Goal: Task Accomplishment & Management: Use online tool/utility

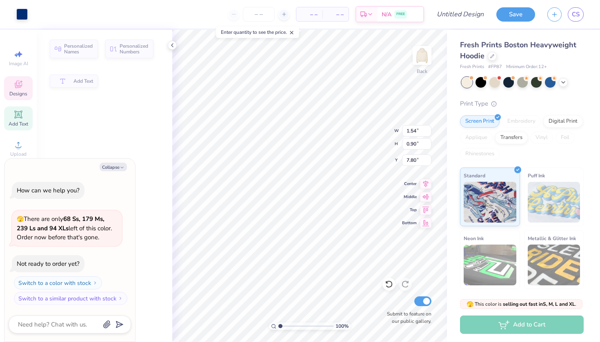
type textarea "x"
type input "1.54"
type input "0.90"
type input "7.80"
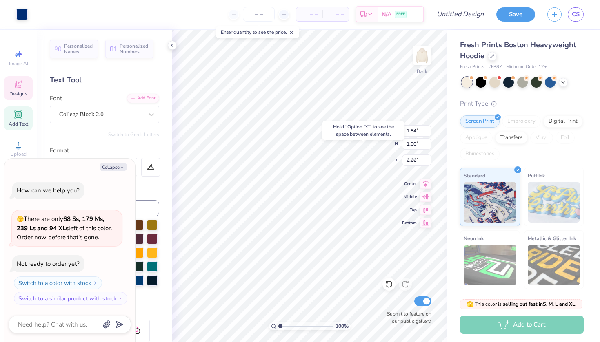
type textarea "x"
type input "6.75"
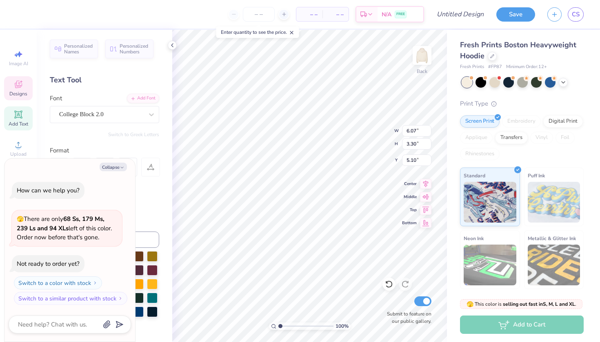
scroll to position [0, 1]
type textarea "x"
type textarea "a"
type textarea "x"
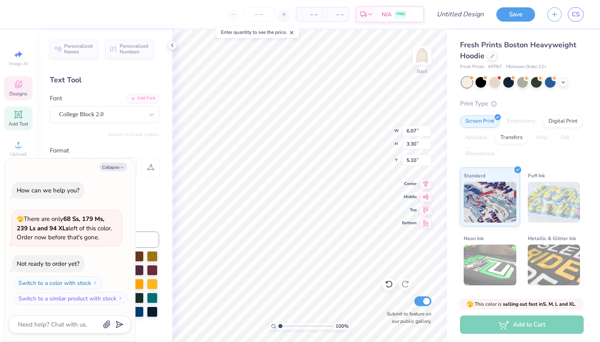
type textarea "al"
type textarea "x"
type textarea "alp"
type textarea "x"
type textarea "alph"
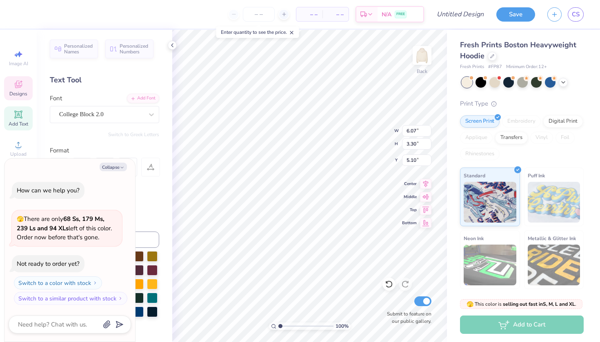
type textarea "x"
type textarea "alpha"
type textarea "x"
type textarea "alpha"
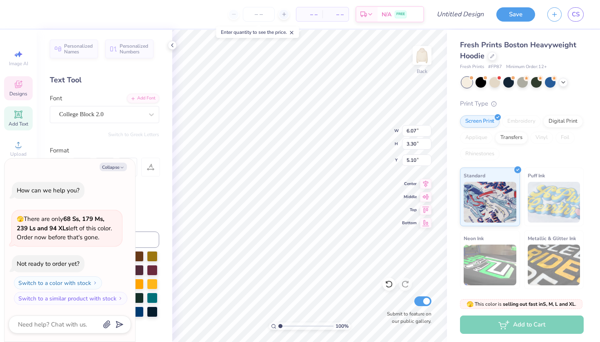
type textarea "x"
type textarea "alpha k"
type textarea "x"
type textarea "alpha ka"
type textarea "x"
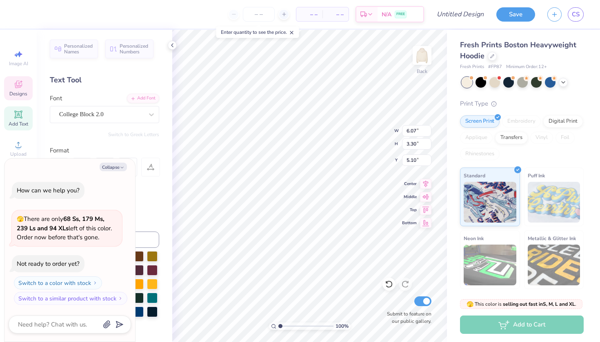
type textarea "alpha kap"
type textarea "x"
type textarea "alpha [PERSON_NAME]"
type textarea "x"
type textarea "alpha kappa"
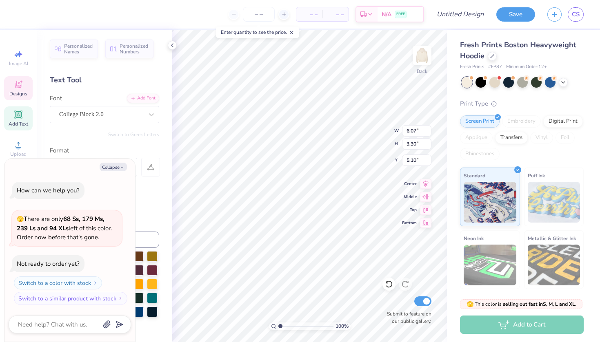
type textarea "x"
type textarea "alpha kappa"
type textarea "x"
type textarea "alpha kappa s"
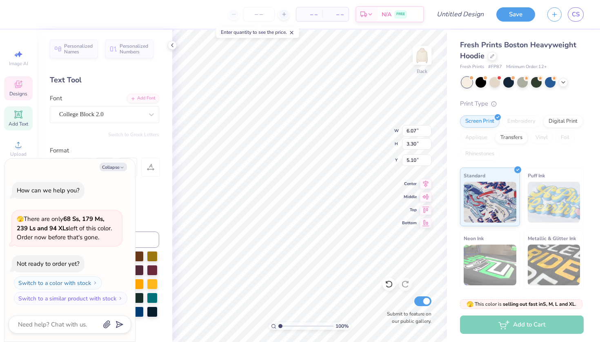
type textarea "x"
type textarea "a"
type textarea "x"
type textarea "a"
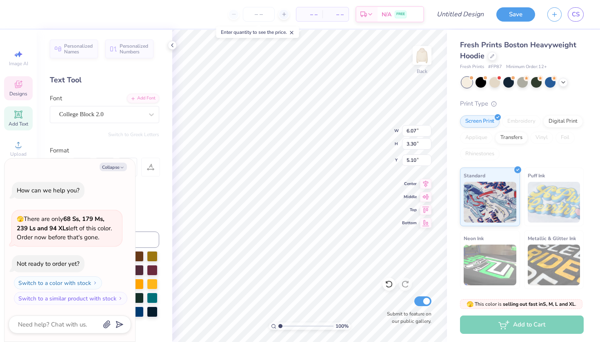
type textarea "x"
type textarea "al"
type textarea "x"
type textarea "alp"
type textarea "x"
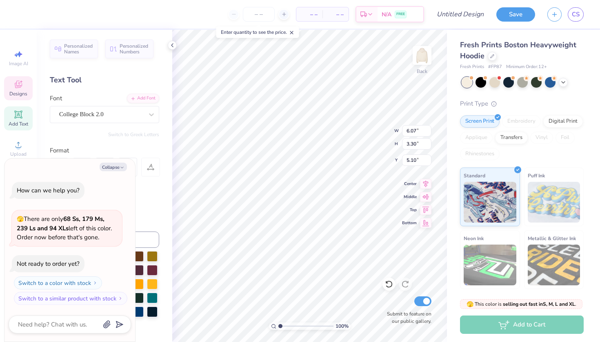
type textarea "alph"
type textarea "x"
type textarea "alpha"
type textarea "x"
type textarea "alpha"
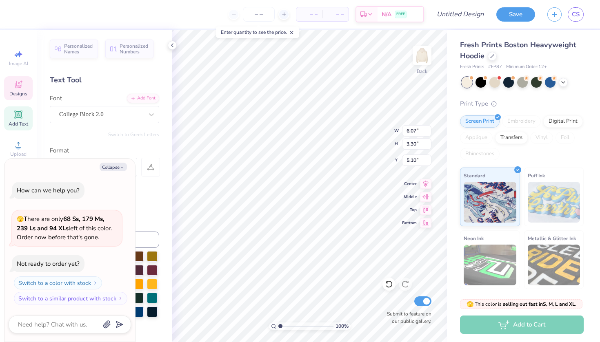
scroll to position [0, 0]
type textarea "x"
type textarea "alpha p"
type textarea "x"
type textarea "alpha"
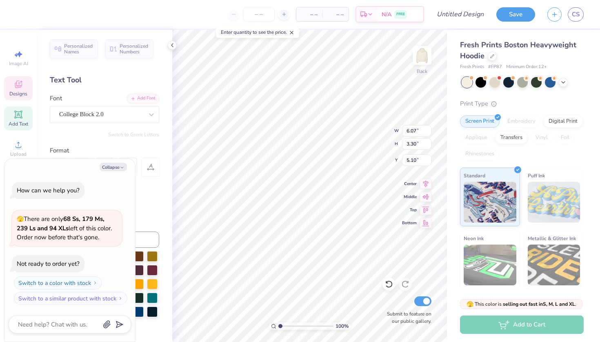
type textarea "x"
type textarea "alpha k"
type textarea "x"
type textarea "alpha ka"
type textarea "x"
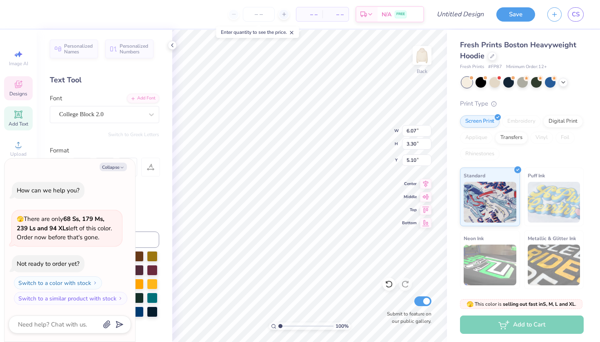
type textarea "alpha kap"
type textarea "x"
type textarea "alpha [PERSON_NAME]"
type textarea "x"
type textarea "alpha kappa"
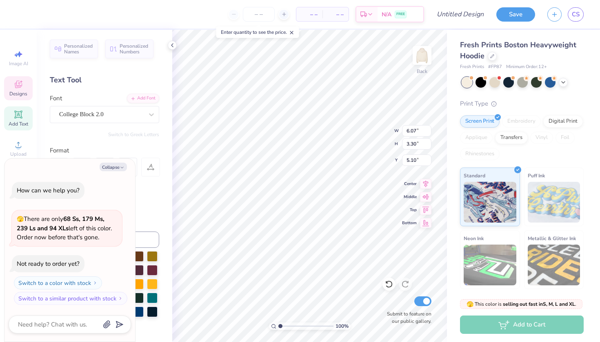
type textarea "x"
type textarea "alpha kappa"
type textarea "x"
type textarea "alpha kappa p"
type textarea "x"
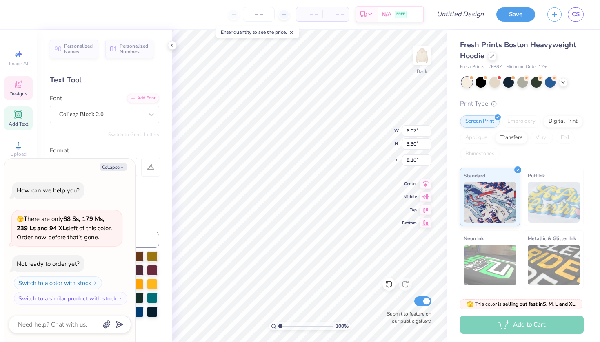
type textarea "alpha kappa ps"
type textarea "x"
type textarea "alpha kappa psi"
type textarea "x"
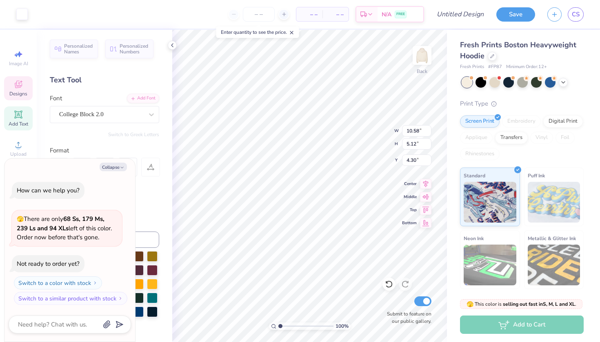
type input "13.33"
type input "6.44"
type textarea "x"
type input "1.51"
type input "1.88"
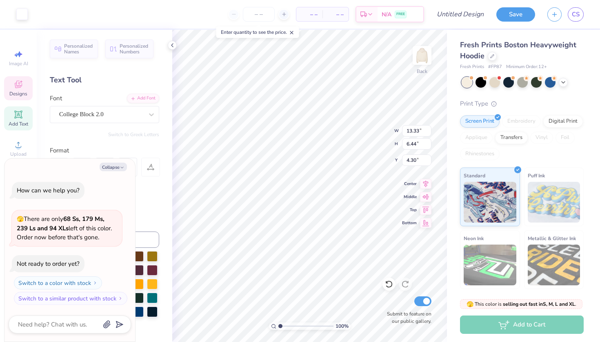
type input "3.11"
type textarea "x"
type input "3.00"
type textarea "x"
type input "13.33"
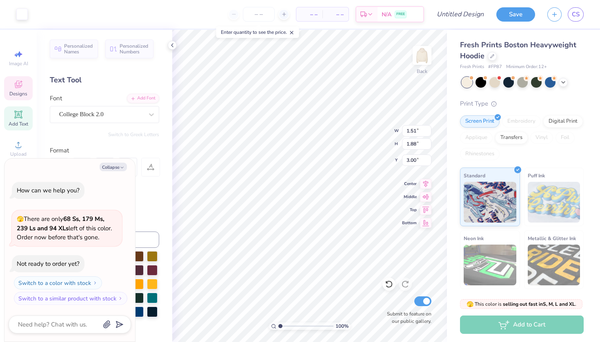
type input "6.44"
type input "4.30"
type textarea "x"
type input "6.21"
type input "3.31"
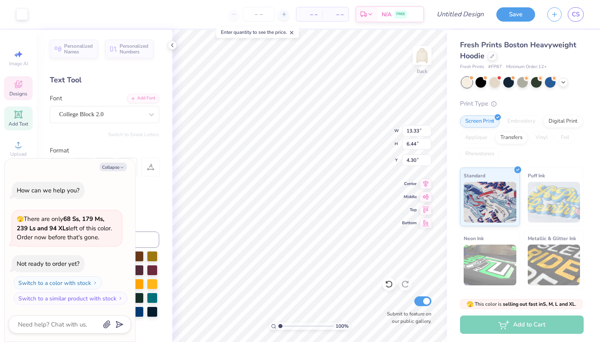
type input "5.09"
type textarea "x"
type input "9.42"
type input "4.81"
type input "4.37"
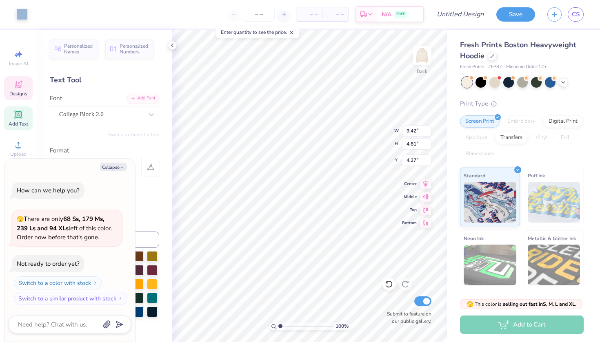
type textarea "x"
type input "5.09"
type textarea "x"
type input "4.37"
type textarea "x"
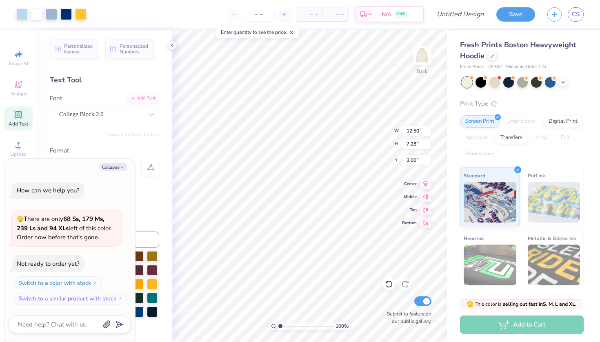
type input "14.65"
type input "8.53"
type input "1.75"
type textarea "x"
type input "2.48"
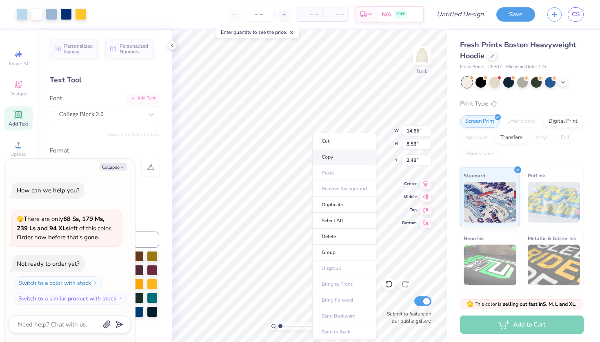
click at [333, 157] on li "Copy" at bounding box center [344, 157] width 64 height 16
click at [425, 55] on img at bounding box center [422, 55] width 33 height 33
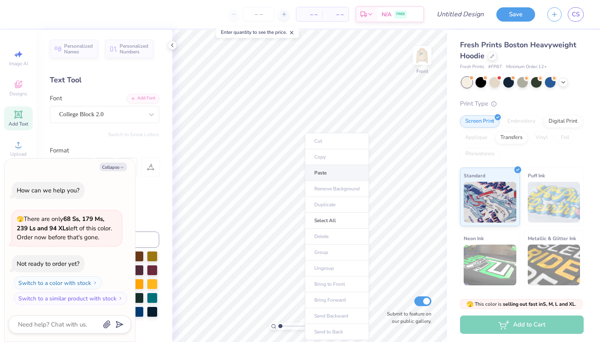
click at [324, 171] on li "Paste" at bounding box center [337, 173] width 64 height 16
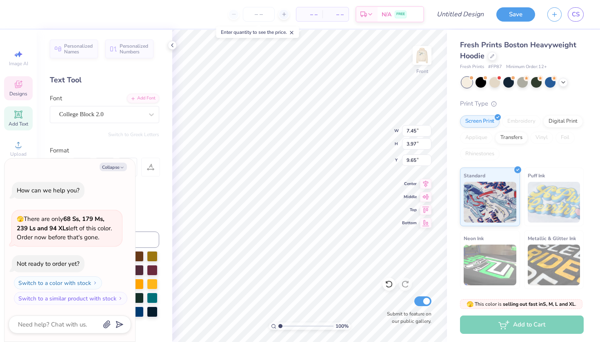
type textarea "x"
type input "1.81"
type input "2.25"
type input "7.27"
type textarea "x"
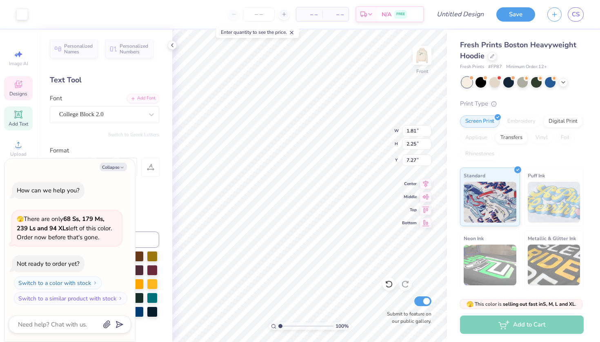
type input "11.29"
type input "5.77"
type input "8.78"
type textarea "x"
type input "8.98"
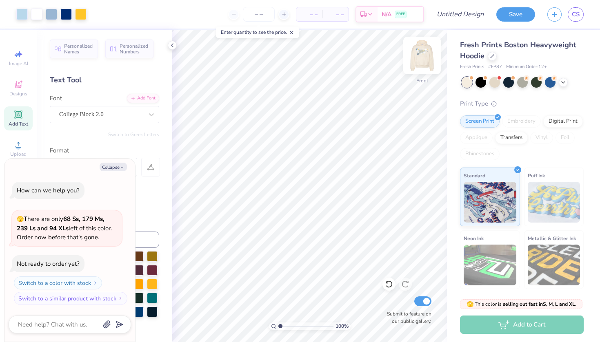
click at [428, 59] on img at bounding box center [422, 55] width 33 height 33
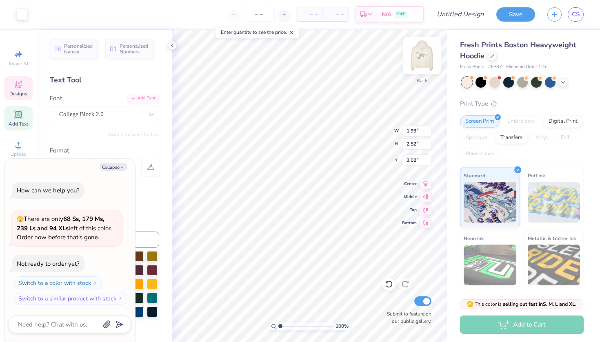
type textarea "x"
type input "2.42"
type textarea "x"
type input "2.05"
type input "2.43"
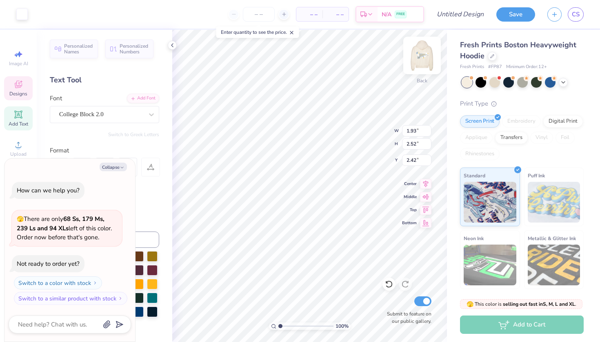
type input "2.97"
type textarea "x"
type input "6.75"
type textarea "x"
type input "2.71"
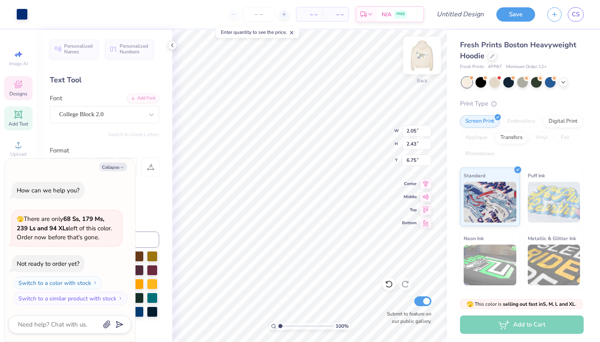
type input "3.41"
type input "2.63"
type textarea "x"
type input "0.50"
type textarea "x"
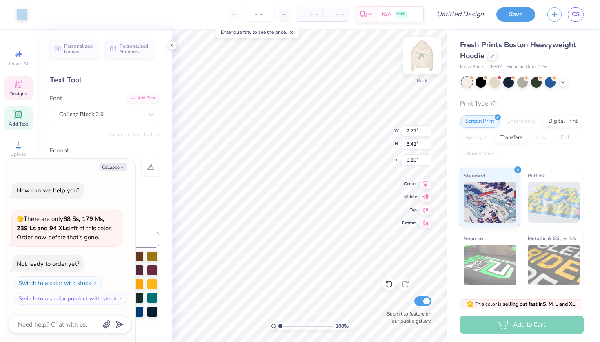
type input "2.05"
type input "2.43"
type input "6.75"
click at [419, 59] on img at bounding box center [422, 55] width 33 height 33
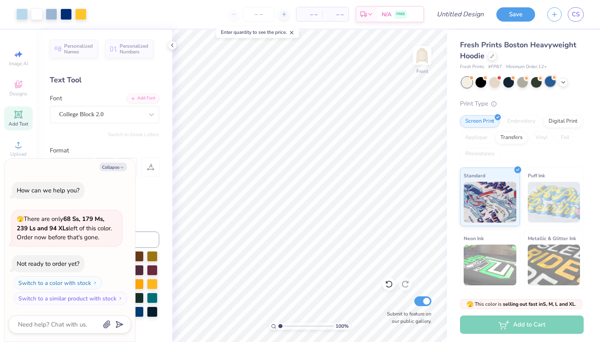
click at [547, 83] on div at bounding box center [550, 81] width 11 height 11
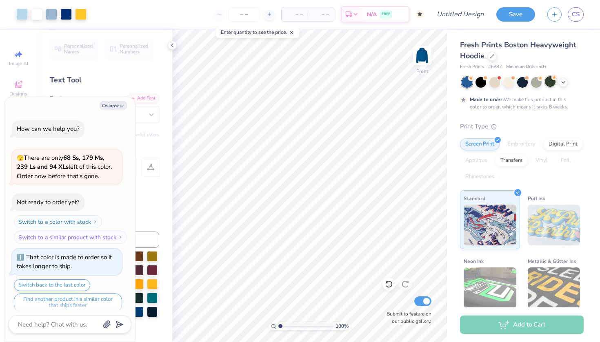
scroll to position [5, 0]
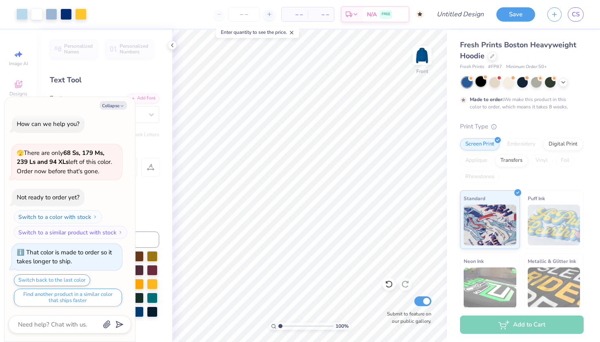
click at [481, 84] on div at bounding box center [480, 81] width 11 height 11
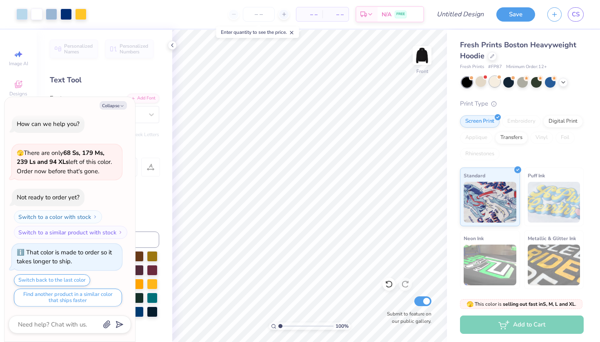
scroll to position [150, 0]
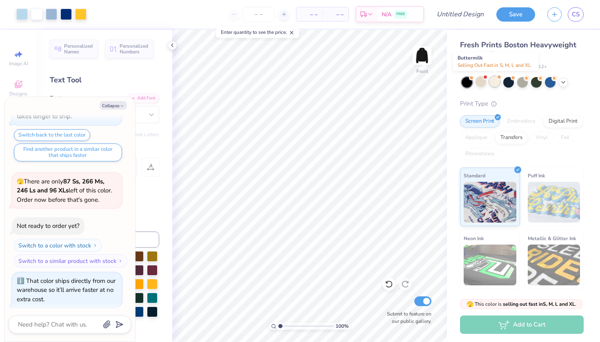
click at [495, 84] on div at bounding box center [494, 81] width 11 height 11
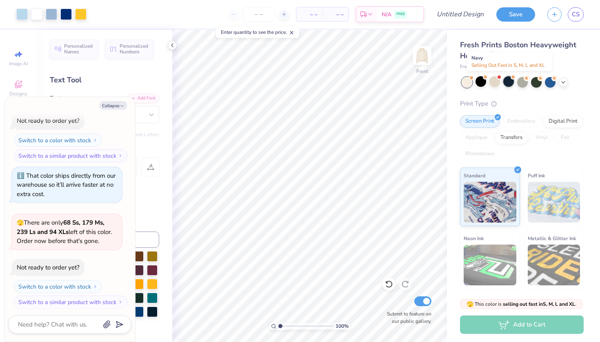
click at [510, 83] on div at bounding box center [508, 81] width 11 height 11
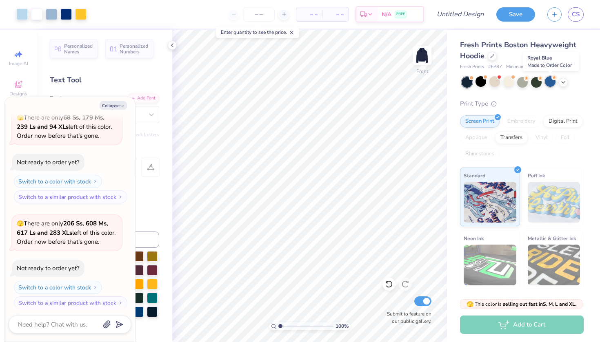
click at [552, 84] on div at bounding box center [550, 81] width 11 height 11
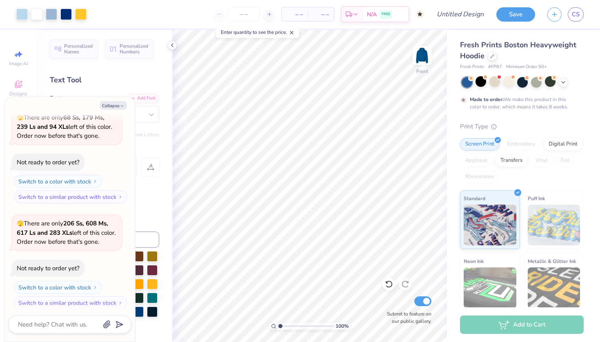
scroll to position [428, 0]
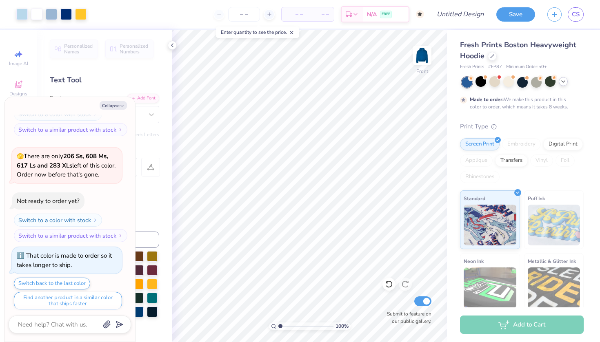
click at [561, 84] on icon at bounding box center [563, 81] width 7 height 7
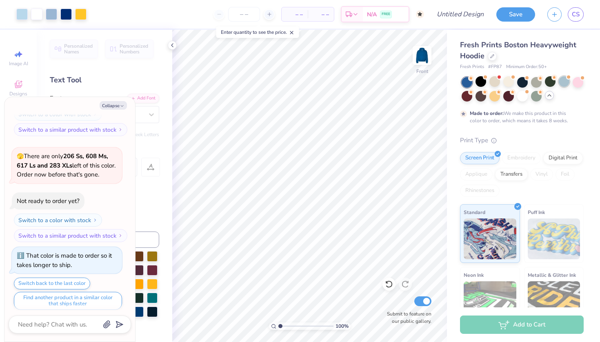
click at [569, 82] on div at bounding box center [563, 81] width 11 height 11
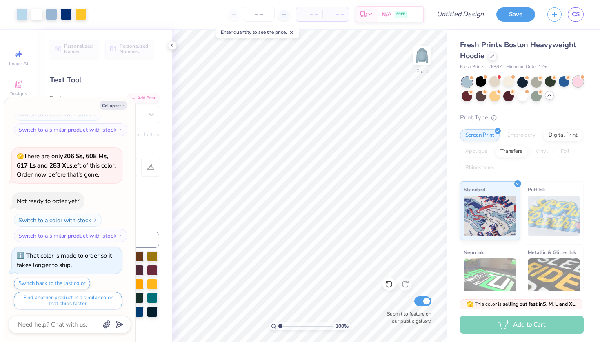
scroll to position [573, 0]
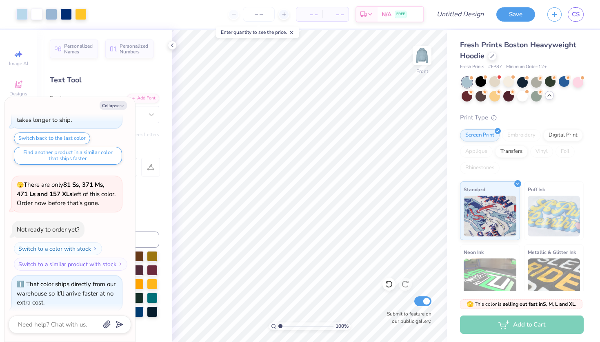
click at [586, 82] on div "Fresh Prints Boston Heavyweight Hoodie Fresh Prints # FP87 Minimum Order: 12 + …" at bounding box center [523, 198] width 153 height 336
click at [580, 84] on div at bounding box center [577, 81] width 11 height 11
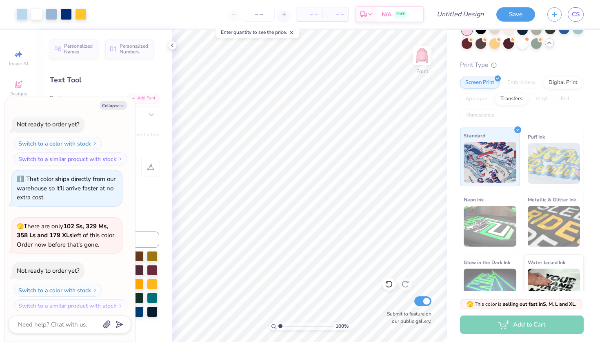
scroll to position [58, 0]
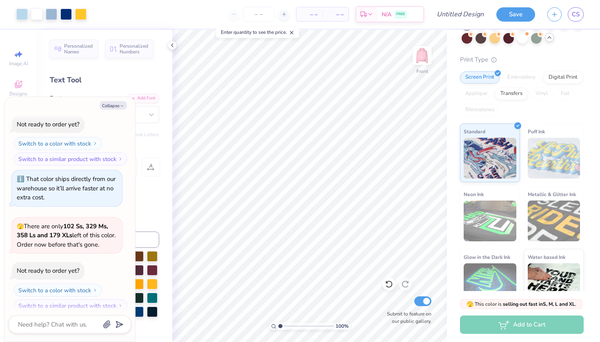
click at [534, 233] on img at bounding box center [553, 221] width 53 height 41
click at [541, 166] on img at bounding box center [553, 158] width 53 height 41
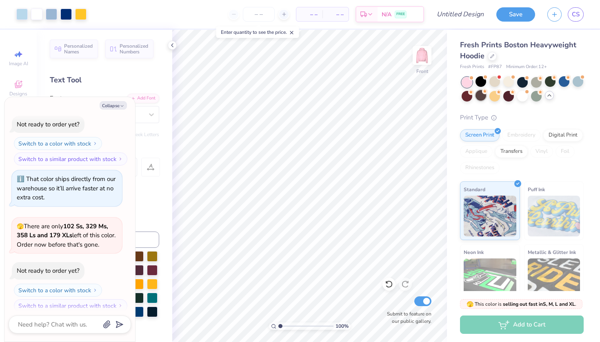
scroll to position [0, 0]
click at [483, 99] on div at bounding box center [480, 95] width 11 height 11
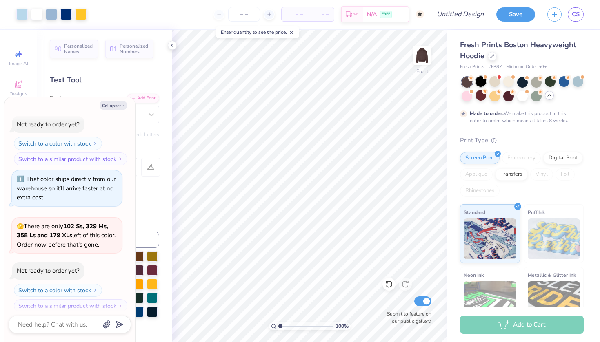
scroll to position [0, 0]
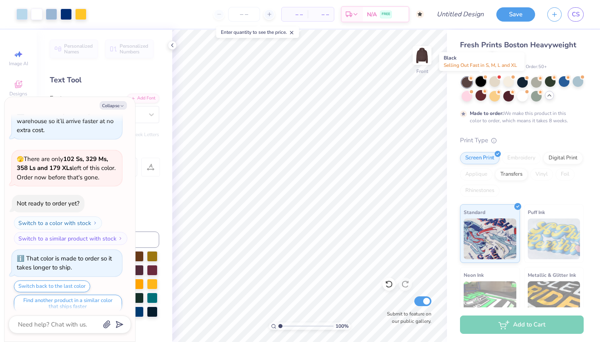
click at [481, 83] on div at bounding box center [480, 81] width 11 height 11
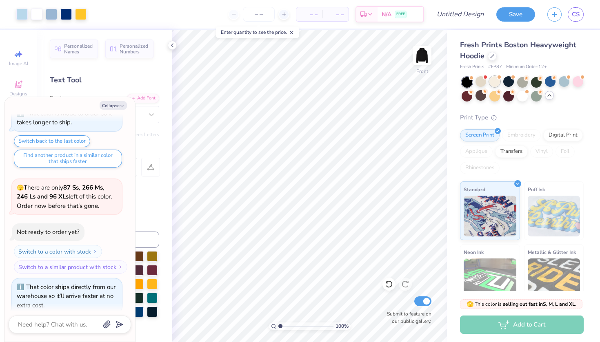
click at [495, 82] on div at bounding box center [494, 81] width 11 height 11
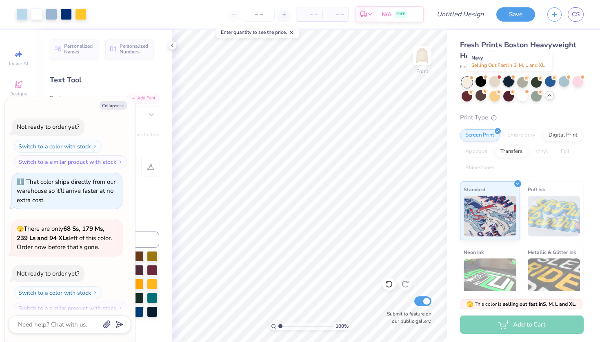
click at [512, 82] on div at bounding box center [508, 81] width 11 height 11
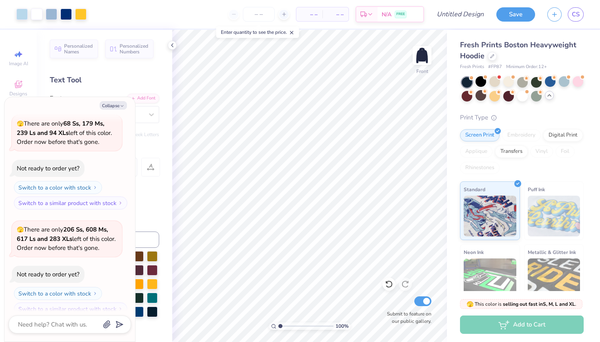
click at [551, 98] on icon at bounding box center [549, 95] width 7 height 7
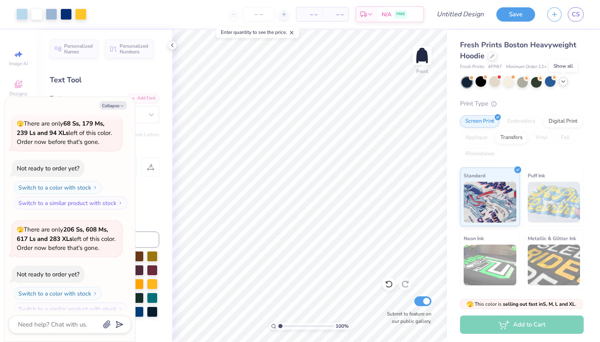
click at [565, 86] on div at bounding box center [522, 82] width 122 height 11
click at [562, 86] on div at bounding box center [522, 82] width 122 height 11
click at [565, 86] on div at bounding box center [522, 82] width 122 height 11
click at [560, 82] on icon at bounding box center [563, 81] width 7 height 7
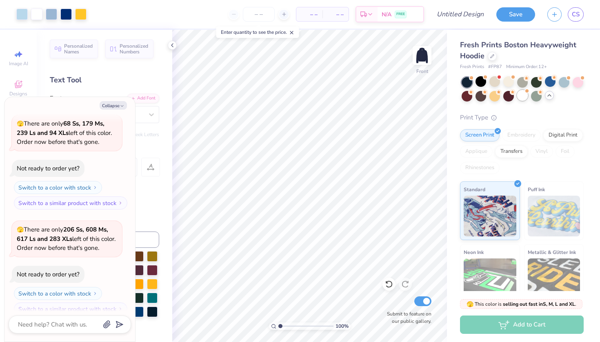
click at [527, 91] on div at bounding box center [526, 90] width 3 height 3
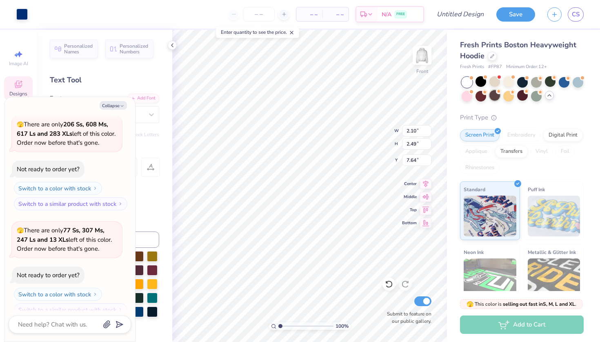
type textarea "x"
type input "7.77"
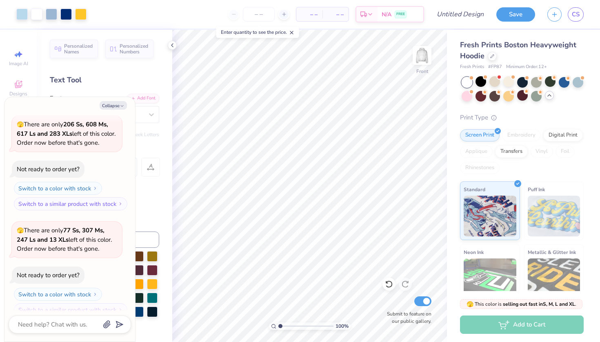
type textarea "x"
